Goal: Check status

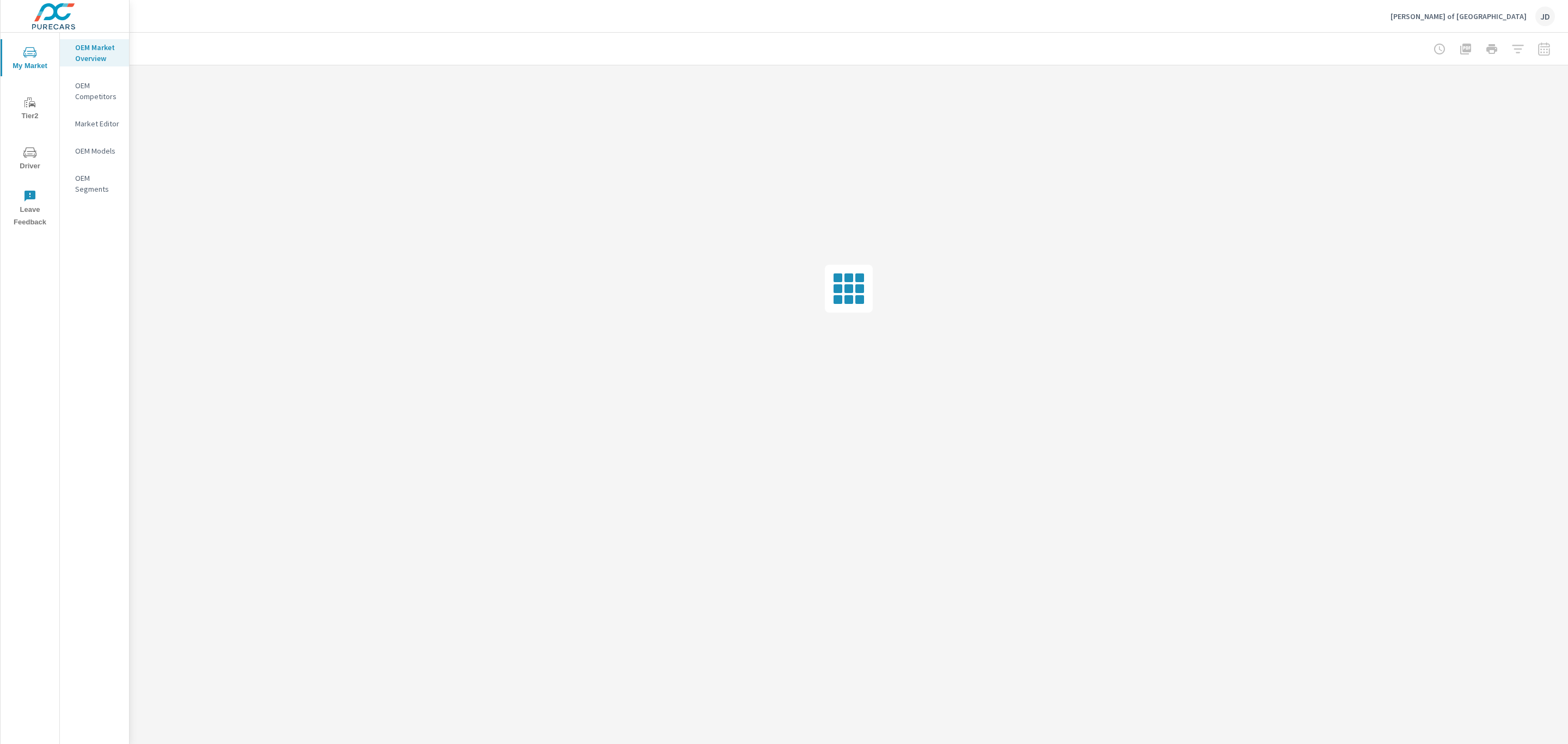
drag, startPoint x: 0, startPoint y: 0, endPoint x: 696, endPoint y: 363, distance: 785.0
click at [696, 363] on div at bounding box center [849, 288] width 1438 height 446
